Goal: Use online tool/utility: Utilize a website feature to perform a specific function

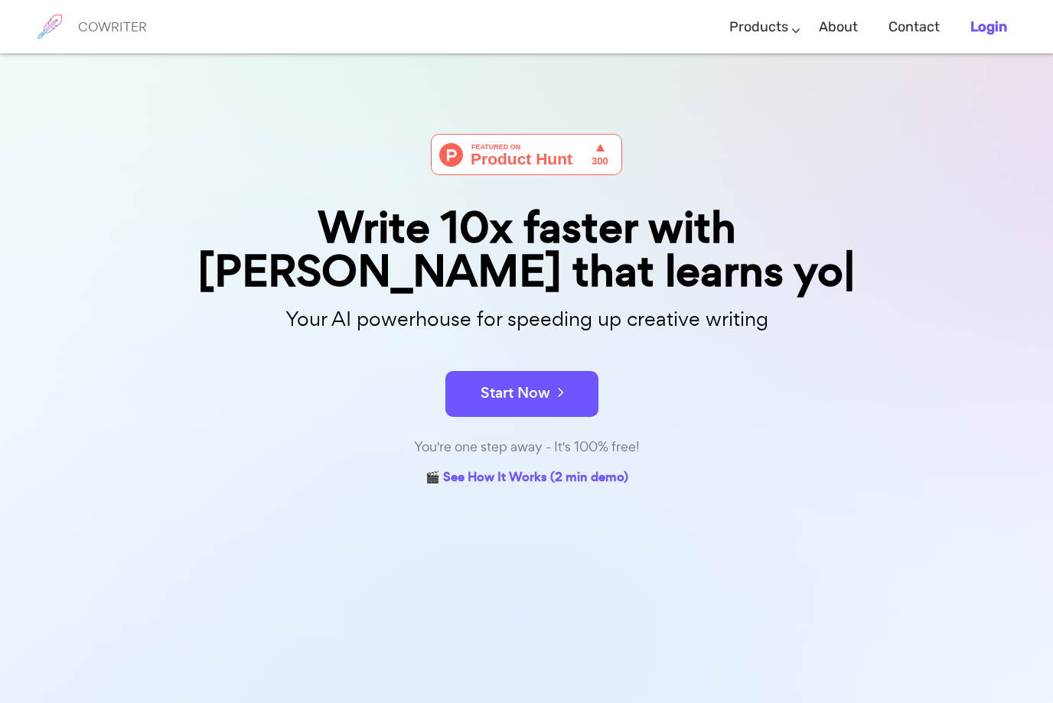
click at [1006, 27] on b "Login" at bounding box center [988, 26] width 37 height 17
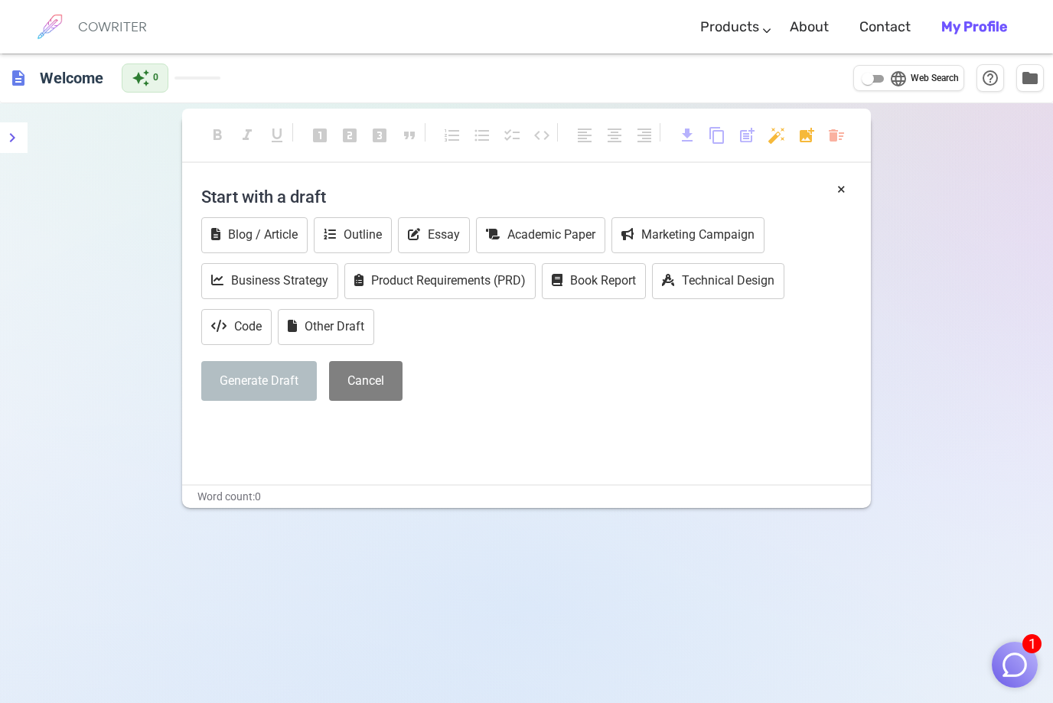
click at [319, 198] on h4 "Start with a draft" at bounding box center [526, 196] width 650 height 37
click at [338, 197] on h4 "Start with a draft" at bounding box center [526, 196] width 650 height 37
drag, startPoint x: 338, startPoint y: 196, endPoint x: 259, endPoint y: 179, distance: 80.6
click at [259, 179] on h4 "Start with a draft" at bounding box center [526, 196] width 650 height 37
click at [254, 161] on div "format_bold format_italic format_underlined looks_one looks_two looks_3 format_…" at bounding box center [526, 142] width 689 height 41
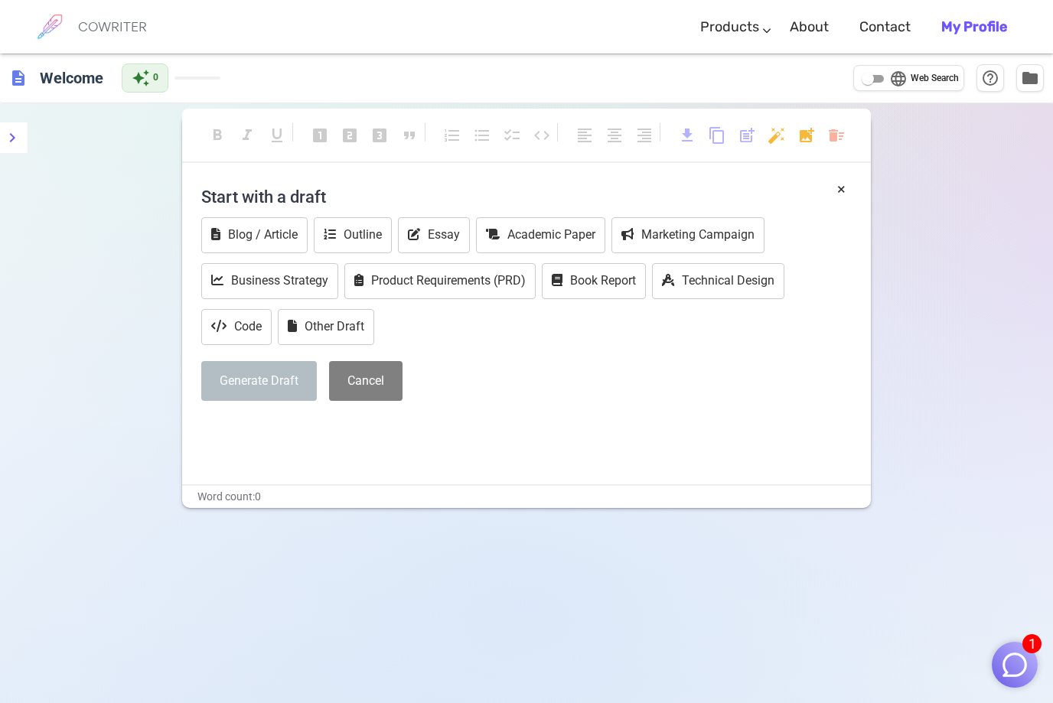
click at [239, 196] on h4 "Start with a draft" at bounding box center [526, 196] width 650 height 37
click at [329, 202] on h4 "Start with a draft" at bounding box center [526, 196] width 650 height 37
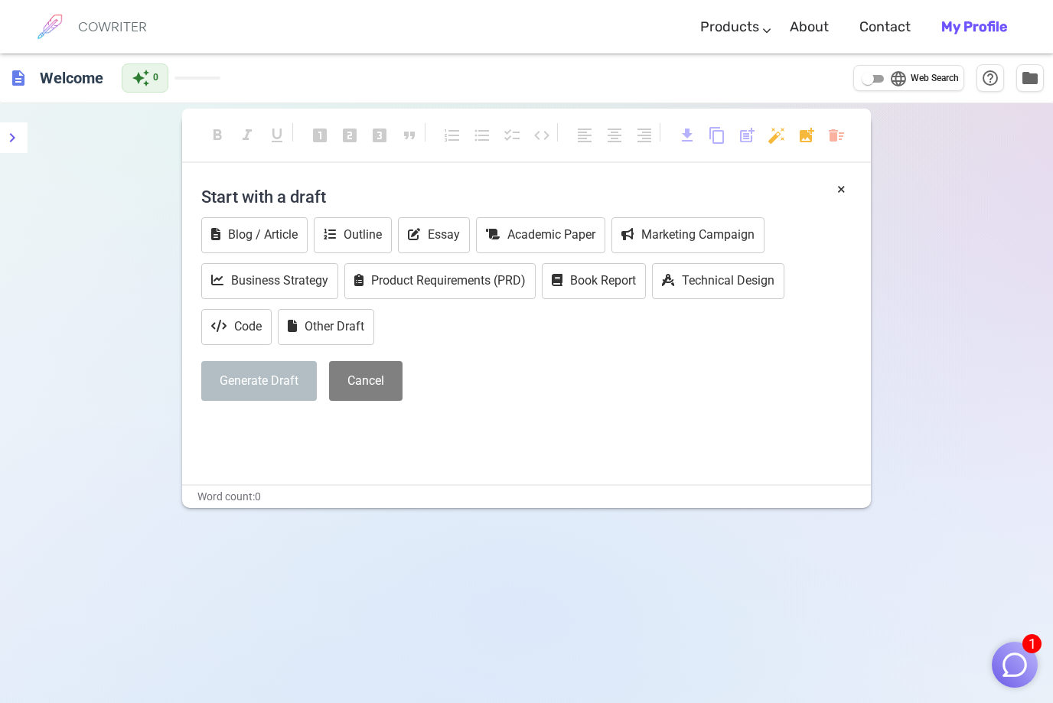
click at [319, 196] on h4 "Start with a draft" at bounding box center [526, 196] width 650 height 37
drag, startPoint x: 319, startPoint y: 196, endPoint x: 328, endPoint y: 193, distance: 9.7
click at [328, 193] on h4 "Start with a draft" at bounding box center [526, 196] width 650 height 37
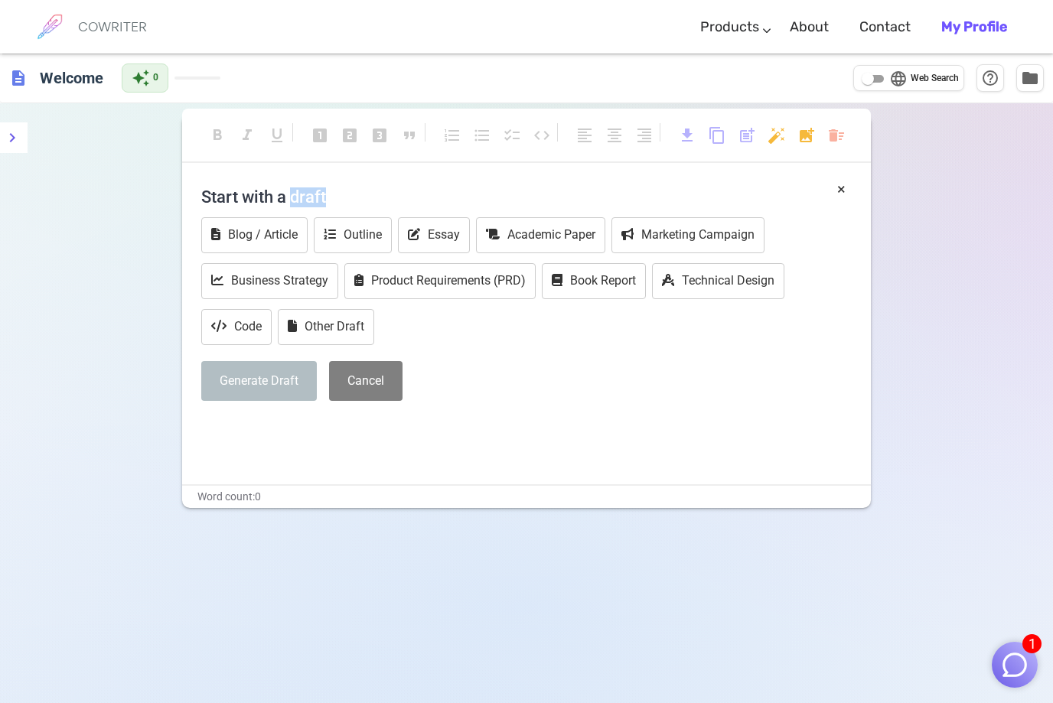
click at [328, 193] on h4 "Start with a draft" at bounding box center [526, 196] width 650 height 37
click at [972, 33] on b "My Profile" at bounding box center [974, 26] width 66 height 17
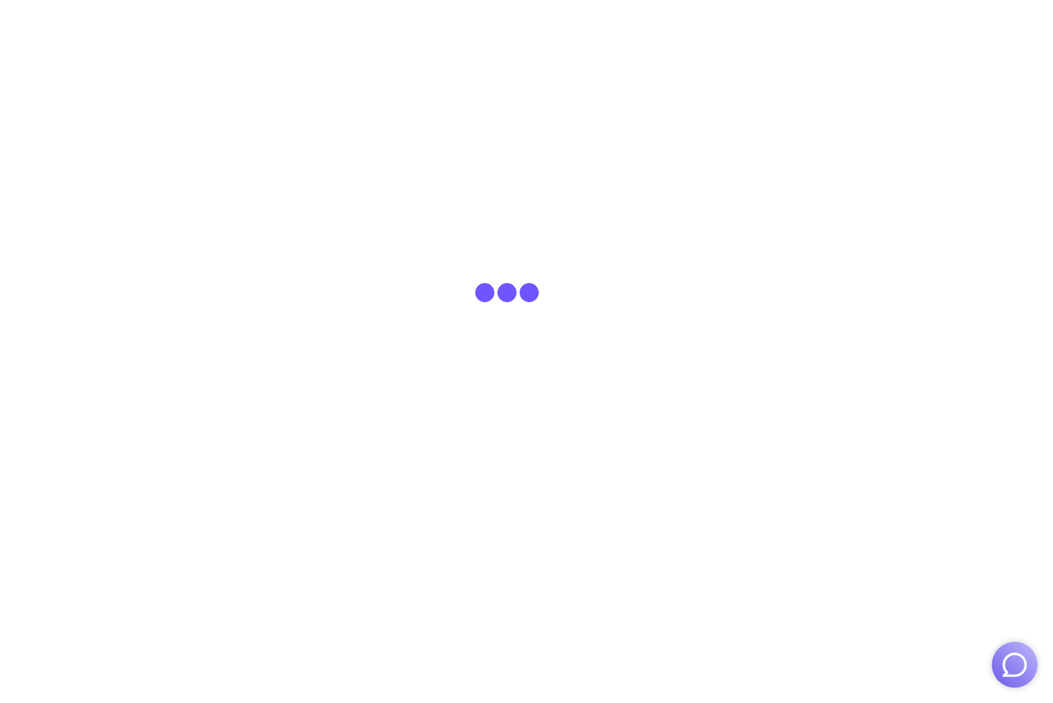
click at [972, 33] on body at bounding box center [526, 27] width 1053 height 54
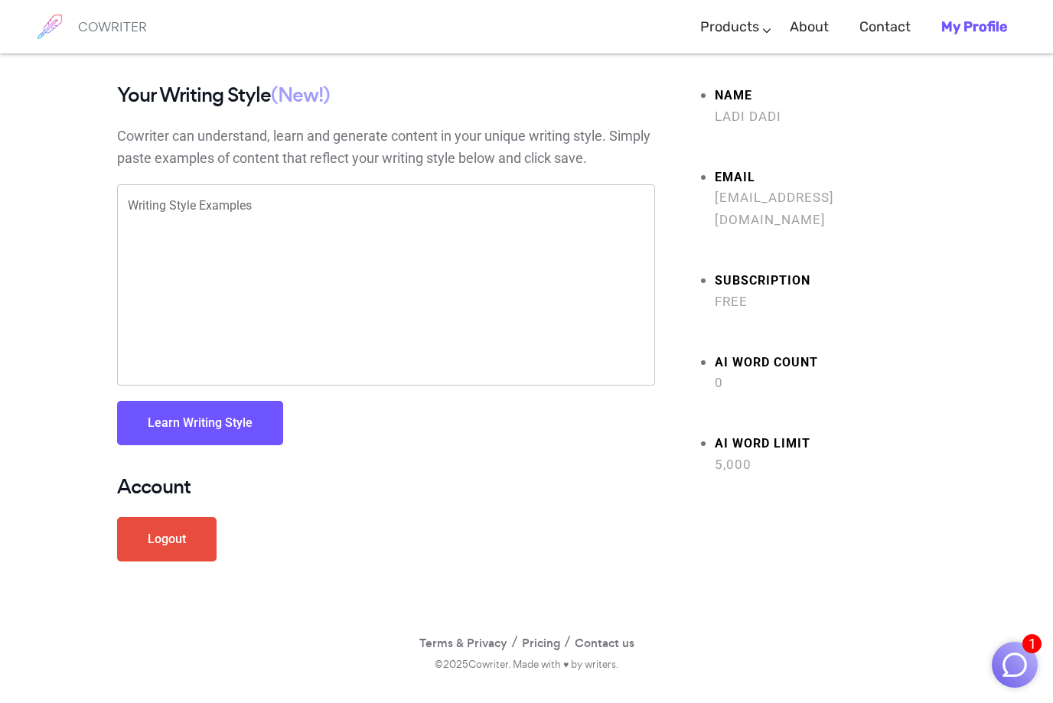
click at [108, 15] on div "COWRITER" at bounding box center [112, 27] width 69 height 54
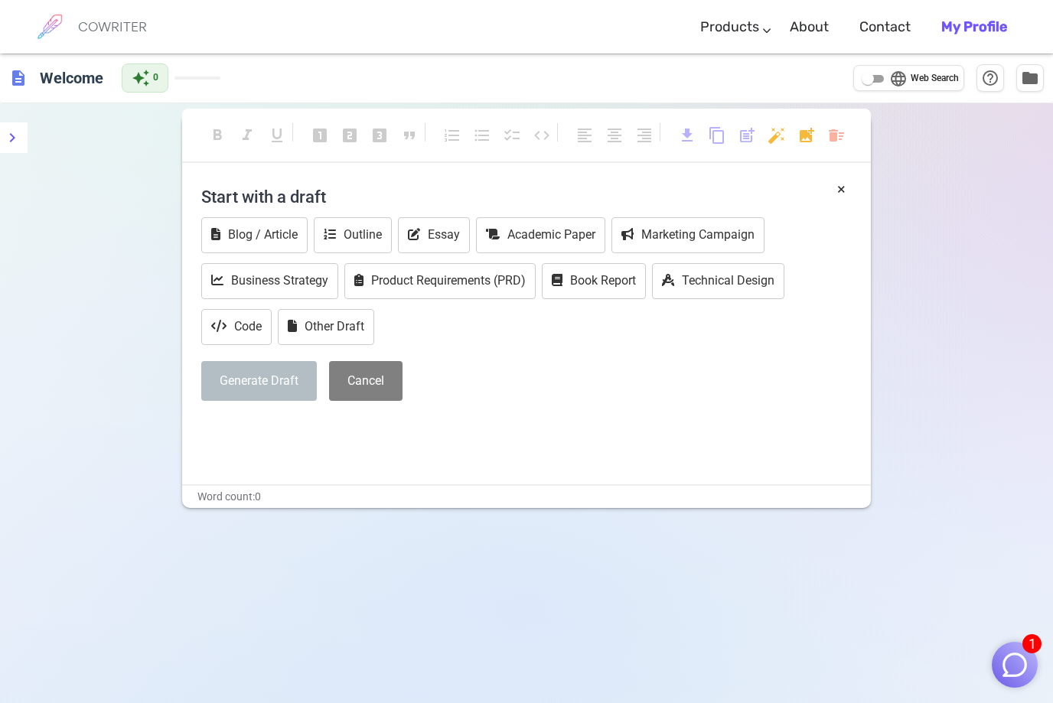
click at [234, 196] on h4 "Start with a draft" at bounding box center [526, 196] width 650 height 37
click at [211, 196] on h4 "Start with a draft" at bounding box center [526, 196] width 650 height 37
click at [340, 207] on h4 "Start with a draft" at bounding box center [526, 196] width 650 height 37
click at [381, 193] on h4 "Start with a draft" at bounding box center [526, 196] width 650 height 37
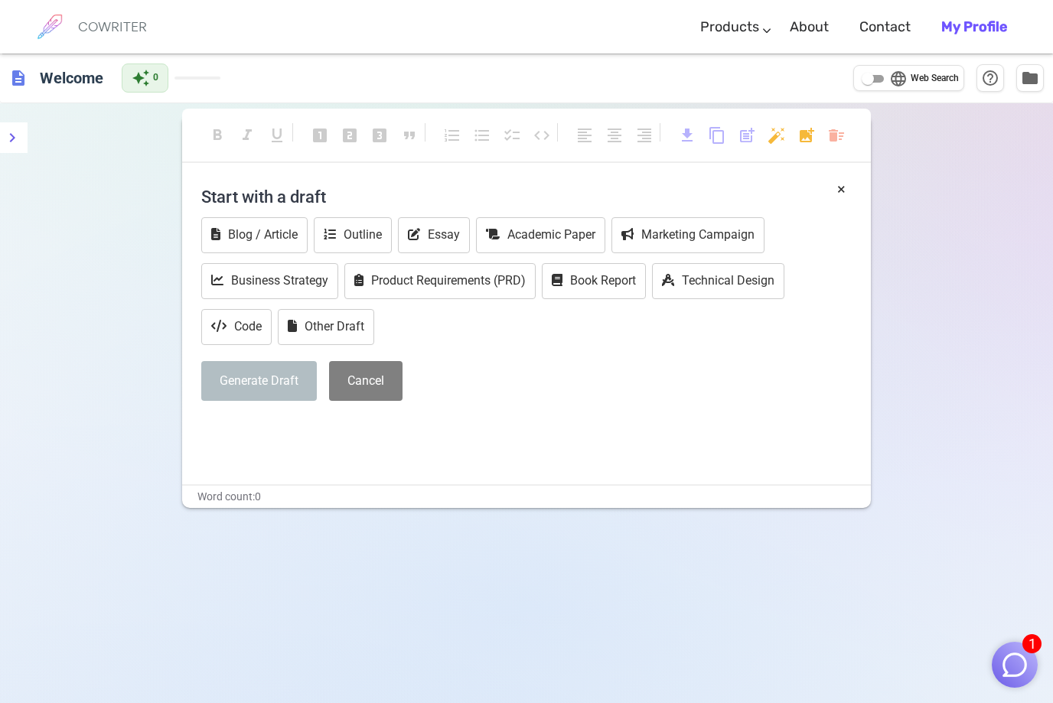
click at [381, 192] on h4 "Start with a draft" at bounding box center [526, 196] width 650 height 37
click at [369, 186] on h4 "Start with a draft" at bounding box center [526, 196] width 650 height 37
click at [399, 191] on h4 "Start with a draft" at bounding box center [526, 196] width 650 height 37
click at [435, 235] on button "Essay" at bounding box center [434, 235] width 72 height 36
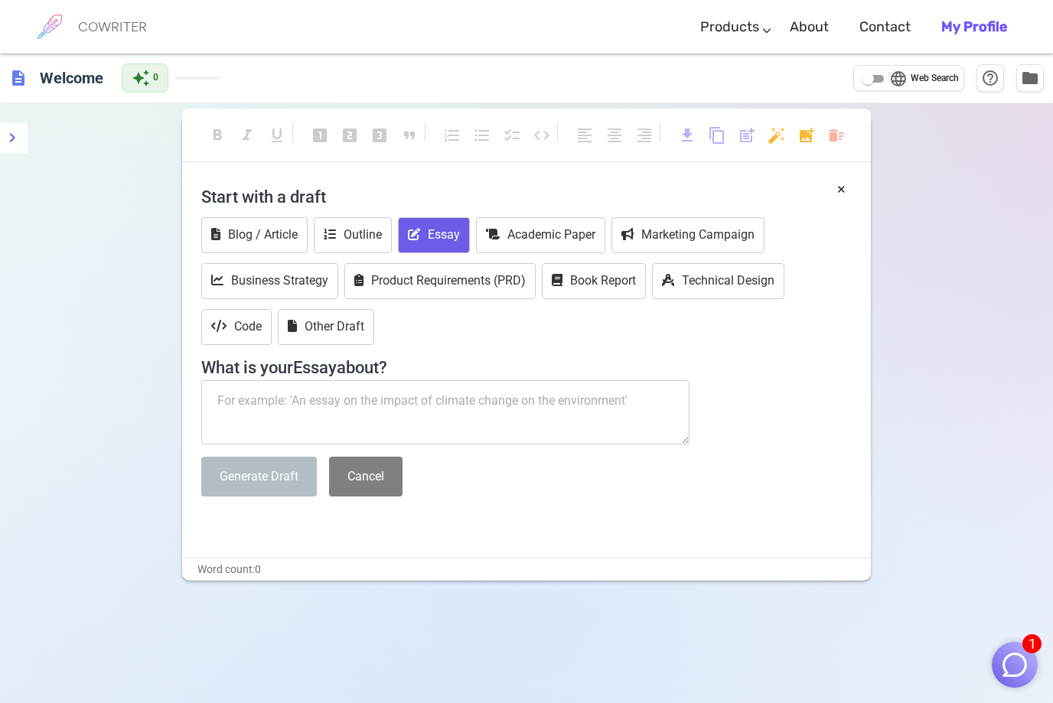
click at [427, 397] on textarea at bounding box center [445, 412] width 488 height 64
click at [349, 327] on button "Other Draft" at bounding box center [326, 327] width 96 height 36
click at [406, 405] on textarea at bounding box center [445, 412] width 488 height 64
paste textarea "Planned and executed Verizon Marketing Events from Trade shows to dealer store …"
type textarea "Planned and executed Verizon Marketing Events from Trade shows to dealer store …"
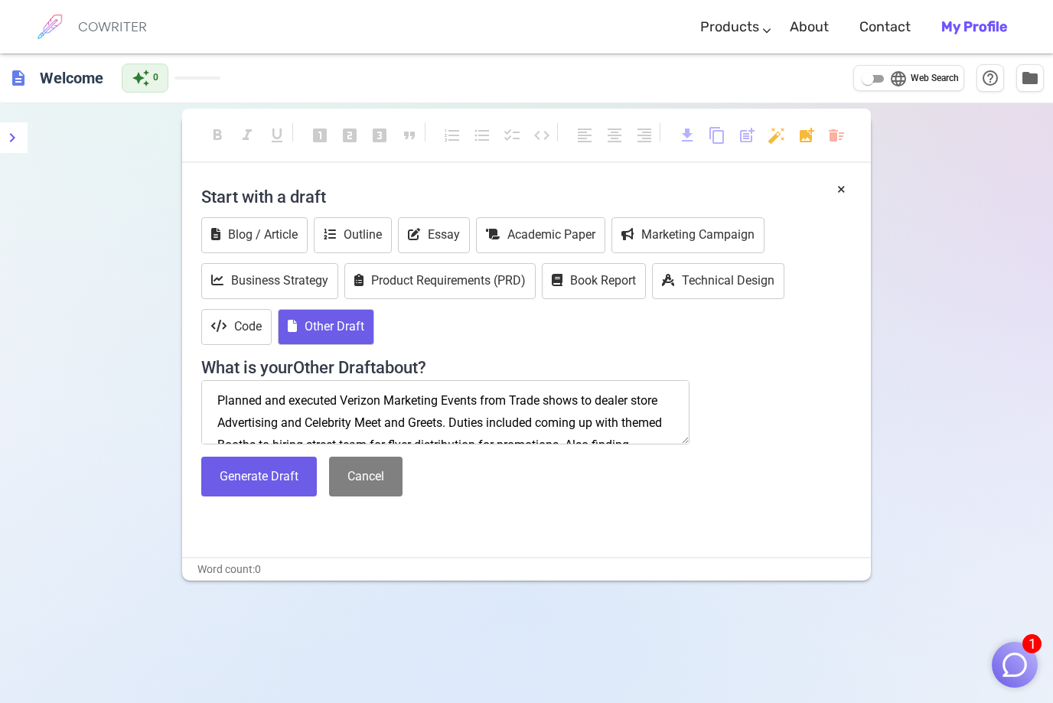
scroll to position [106, 0]
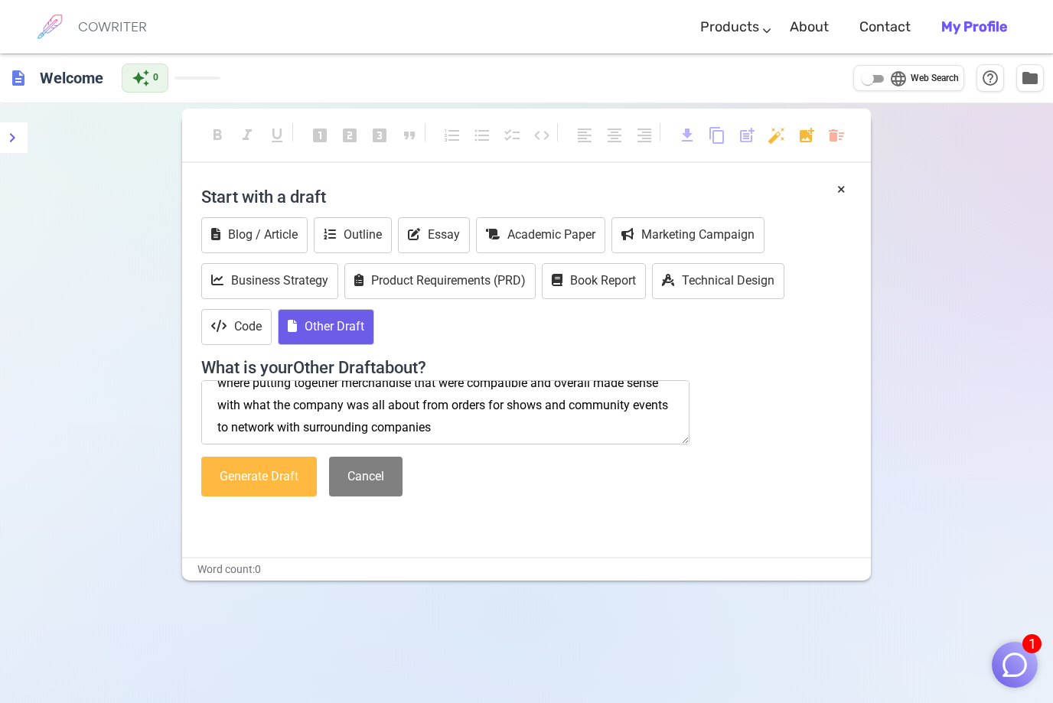
click at [258, 490] on button "Generate Draft" at bounding box center [259, 477] width 116 height 41
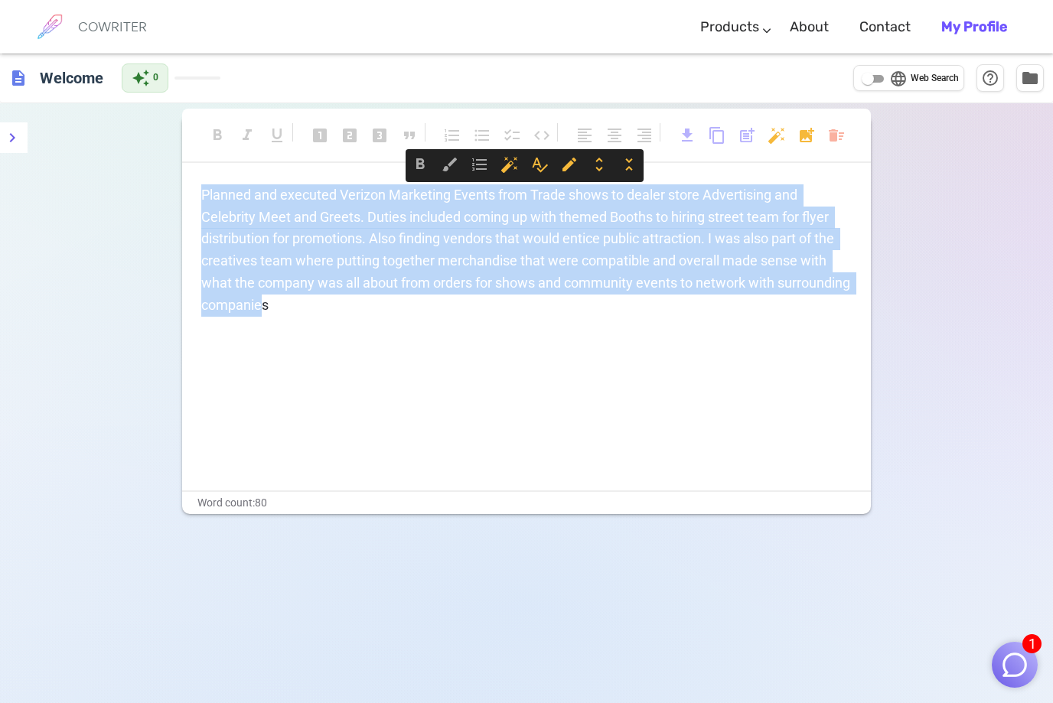
drag, startPoint x: 340, startPoint y: 308, endPoint x: 203, endPoint y: 175, distance: 191.5
click at [203, 175] on div "format_bold format_italic format_underlined looks_one looks_two looks_3 format_…" at bounding box center [526, 314] width 689 height 399
drag, startPoint x: 365, startPoint y: 311, endPoint x: 196, endPoint y: 185, distance: 211.0
click at [196, 185] on div "Planned and executed Verizon Marketing Events from Trade shows to dealer store …" at bounding box center [526, 337] width 689 height 306
click at [629, 172] on span "unfold_less" at bounding box center [629, 164] width 18 height 18
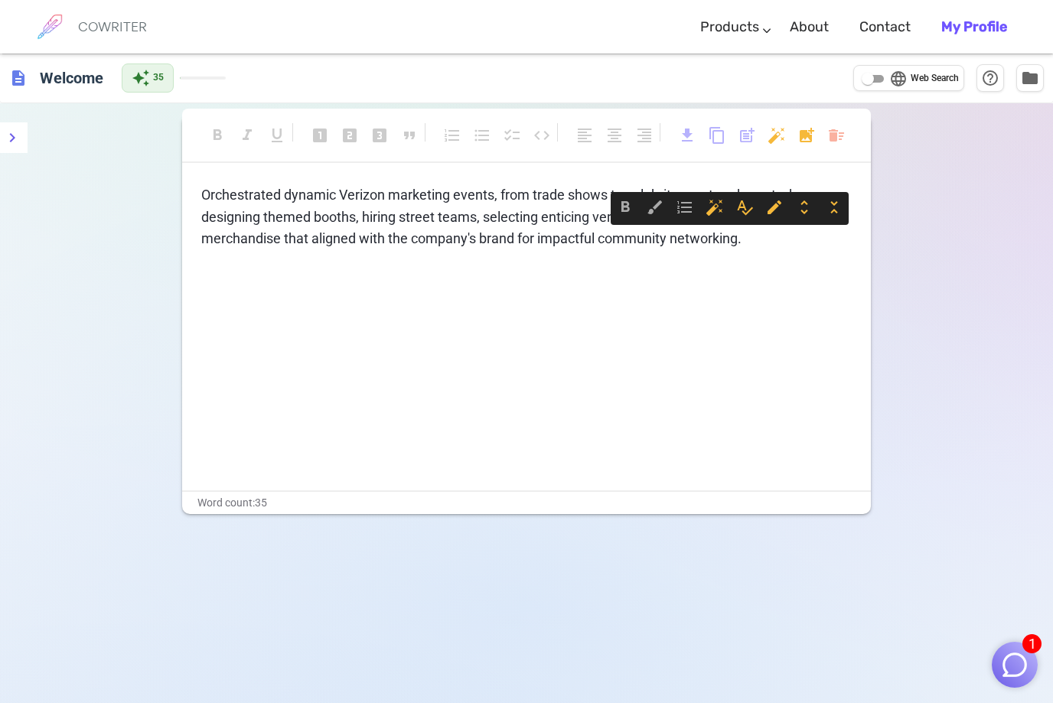
drag, startPoint x: 755, startPoint y: 235, endPoint x: 383, endPoint y: 215, distance: 373.1
click at [383, 215] on p "Orchestrated dynamic Verizon marketing events, from trade shows to celebrity me…" at bounding box center [526, 217] width 650 height 66
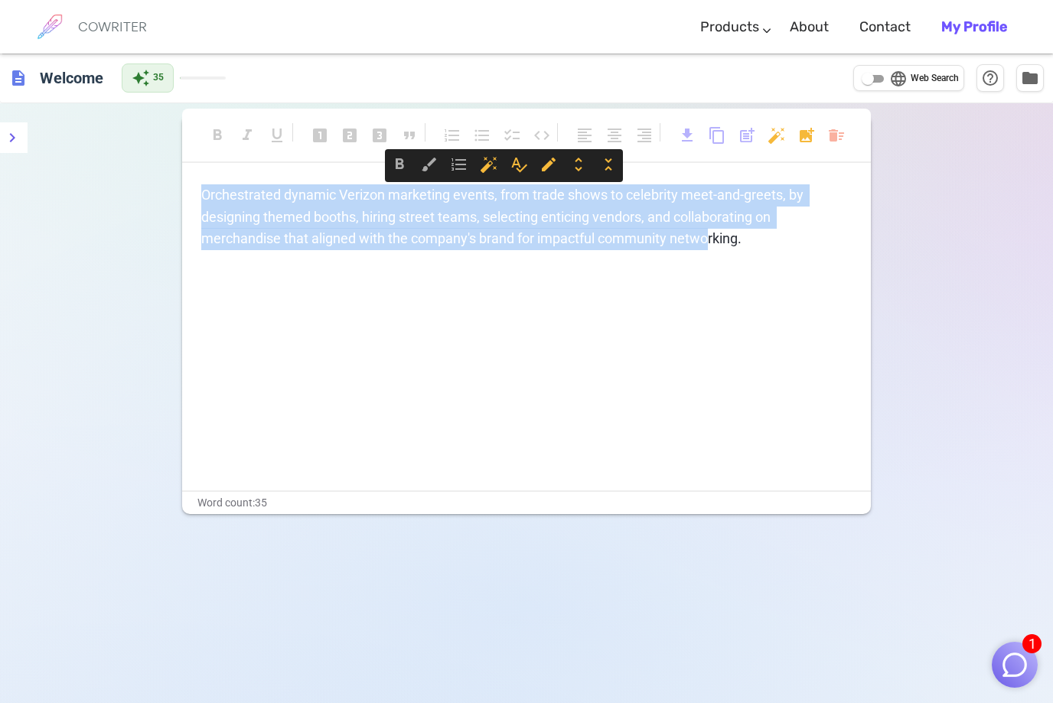
copy span "Orchestrated dynamic Verizon marketing events, from trade shows to celebrity me…"
